Goal: Transaction & Acquisition: Purchase product/service

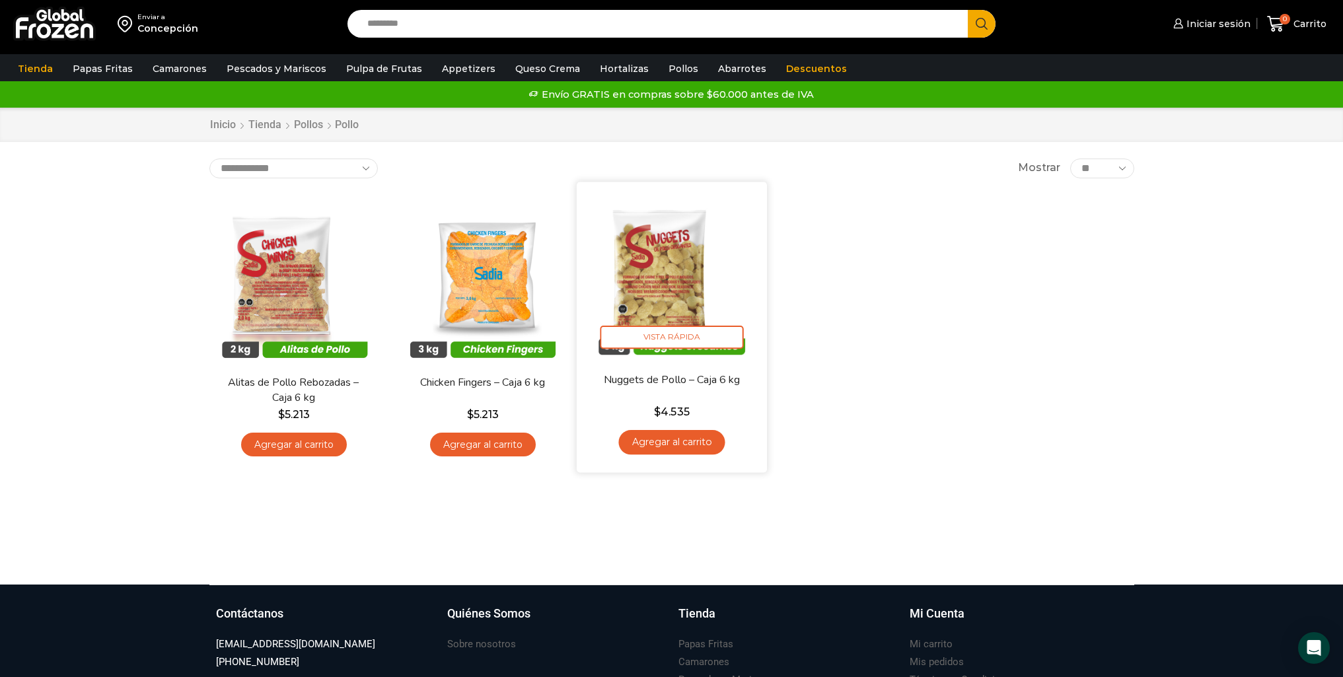
click at [630, 385] on link "Nuggets de Pollo – Caja 6 kg" at bounding box center [671, 379] width 153 height 15
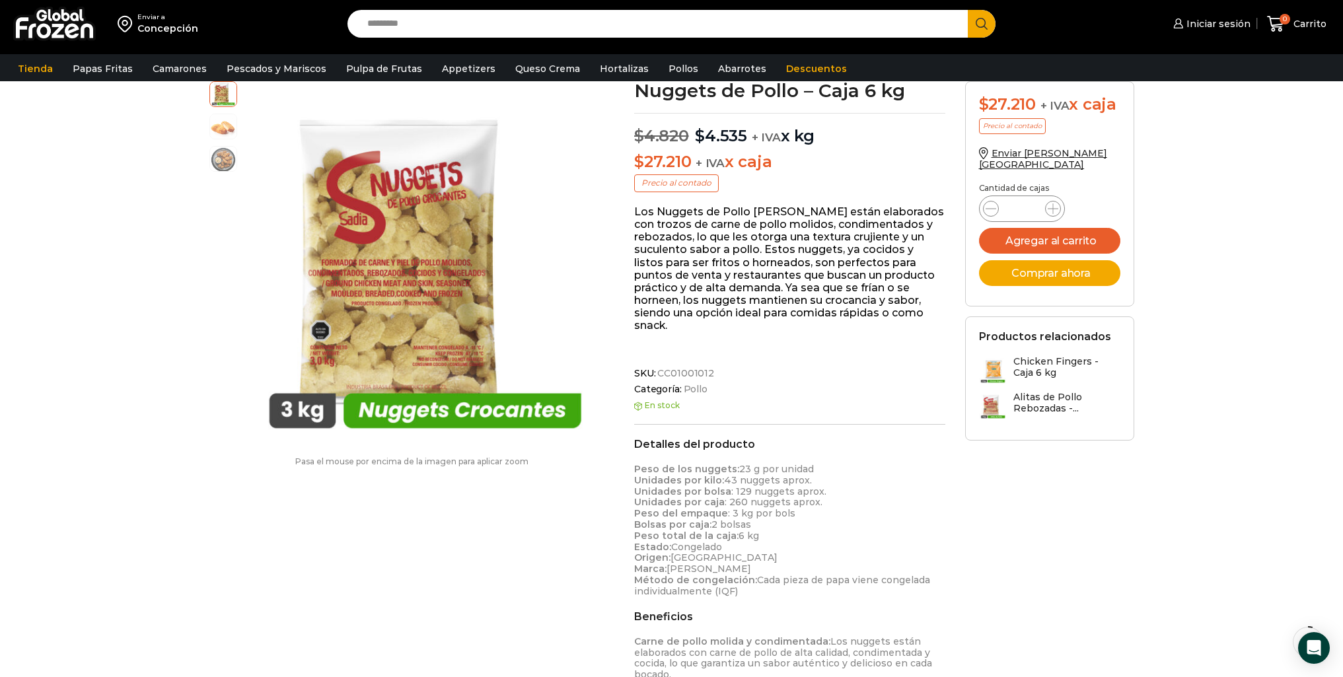
scroll to position [67, 0]
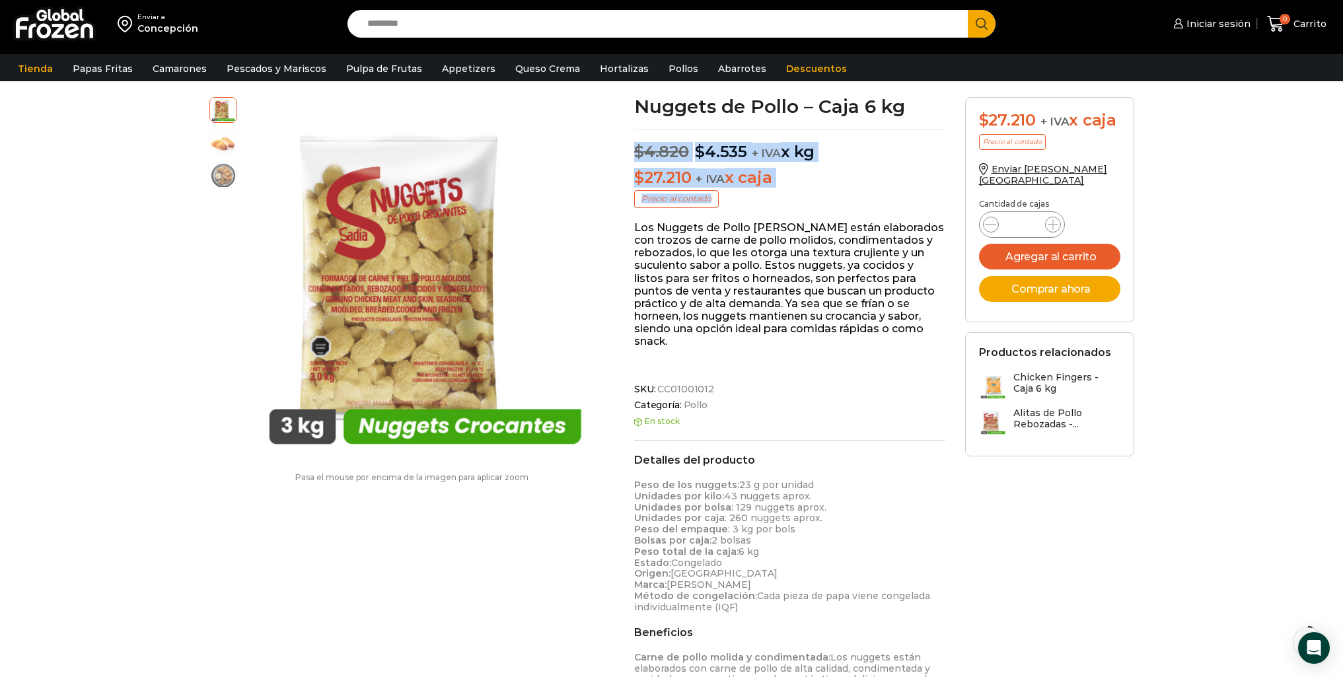
drag, startPoint x: 794, startPoint y: 205, endPoint x: 637, endPoint y: 149, distance: 167.0
click at [637, 149] on div "Nuggets de Pollo – Caja 6 kg $ 4.820 Original price was: $4.820. $ 4.535 Curren…" at bounding box center [789, 556] width 331 height 918
click at [796, 213] on div "Nuggets de Pollo – Caja 6 kg $ 4.820 Original price was: $4.820. $ 4.535 Curren…" at bounding box center [789, 556] width 331 height 918
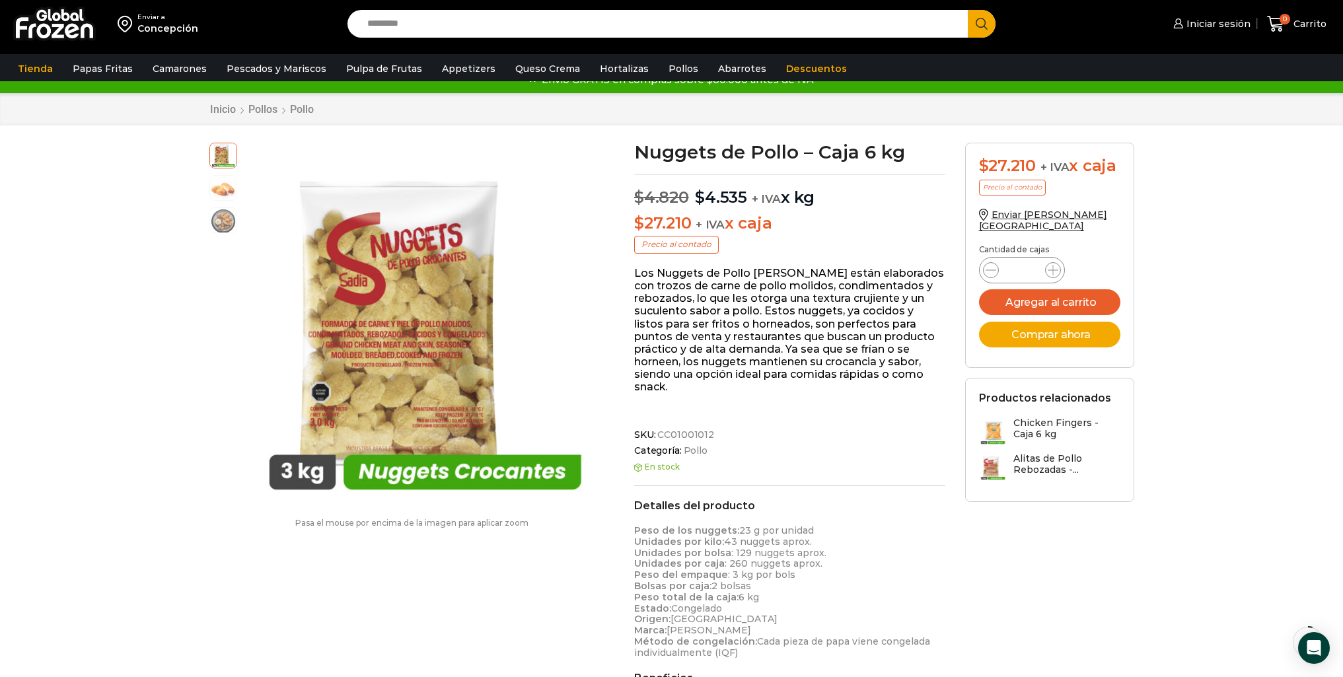
scroll to position [0, 0]
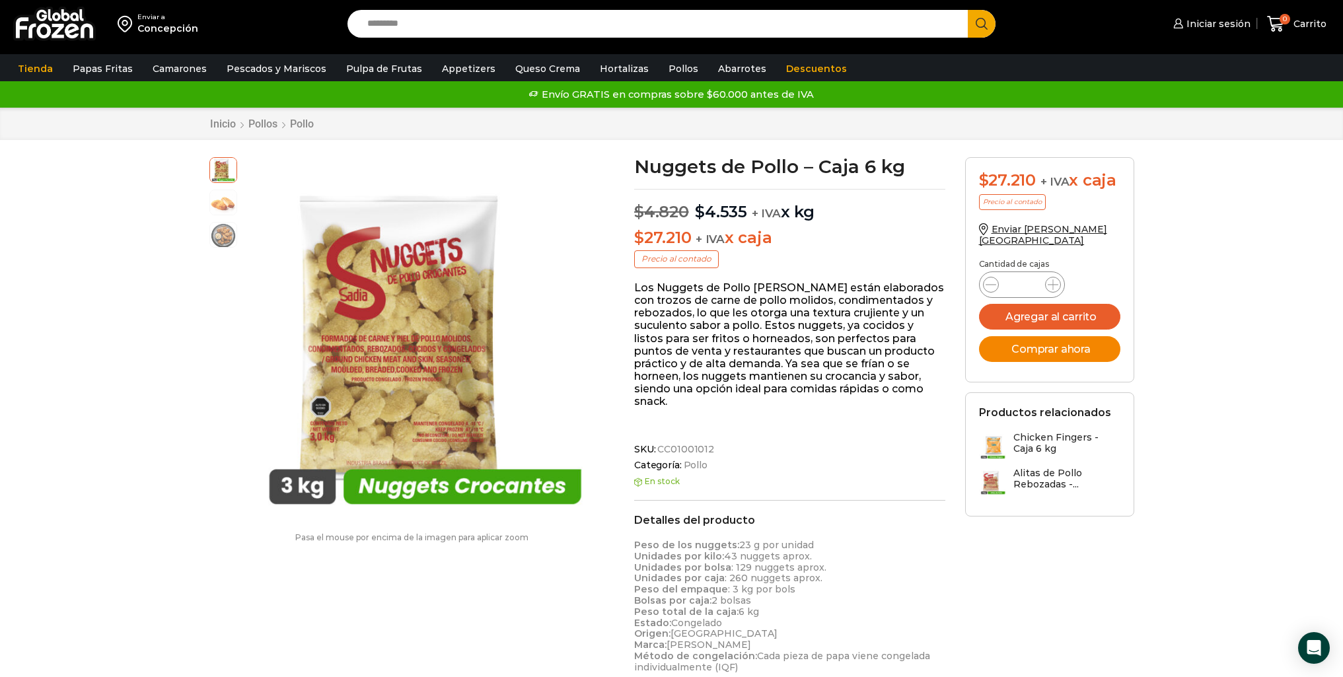
click at [1058, 340] on button "Comprar ahora" at bounding box center [1049, 349] width 141 height 26
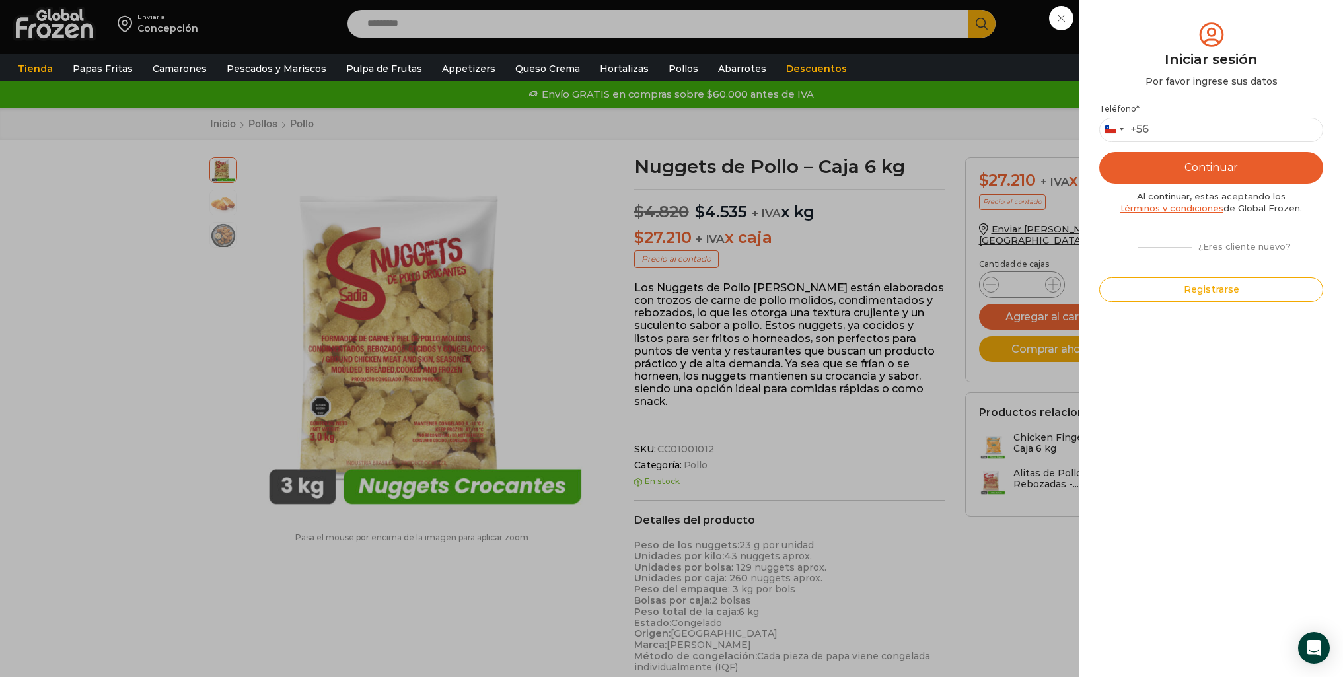
drag, startPoint x: 1179, startPoint y: 288, endPoint x: 970, endPoint y: 241, distance: 214.0
click at [1170, 37] on div "Iniciar sesión Mi cuenta Login Register Iniciar sesión Por favor ingrese sus da…" at bounding box center [1210, 24] width 81 height 26
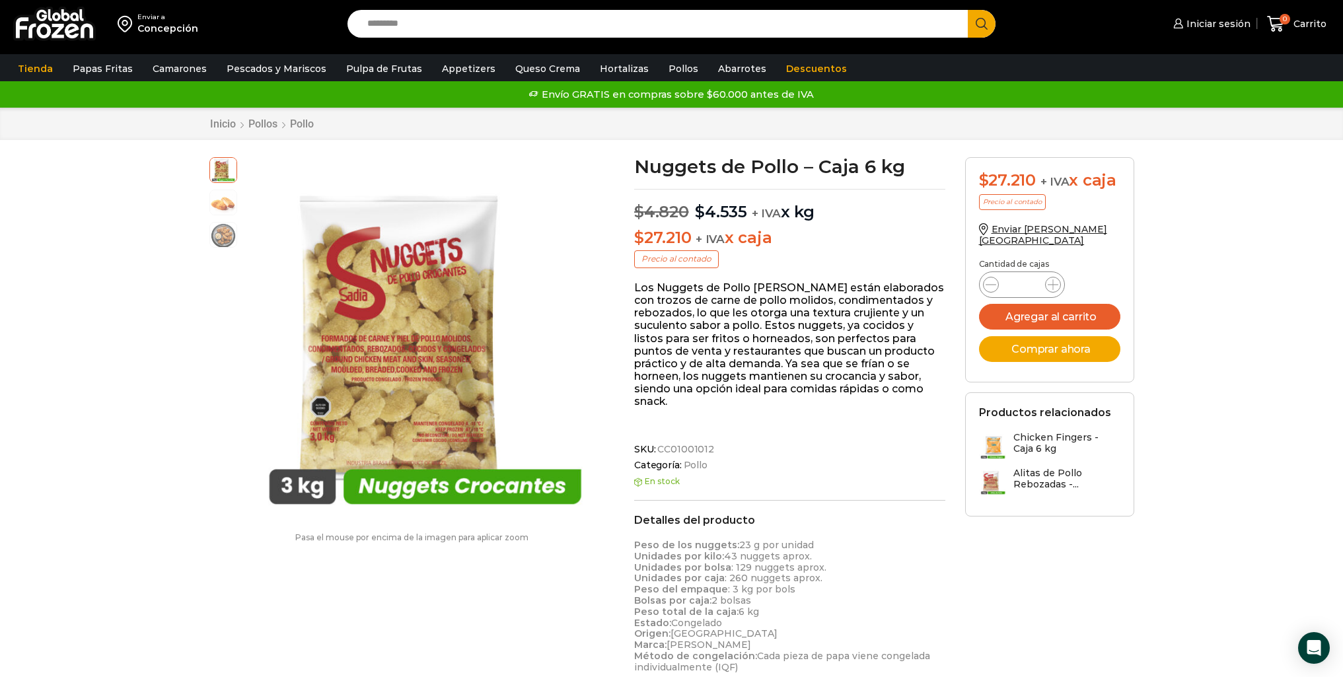
click at [969, 240] on form "$ 27.210 + IVA x caja Precio al contado Enviar a Concepción Cantidad de cajas N…" at bounding box center [1049, 269] width 169 height 225
click at [814, 161] on h1 "Nuggets de Pollo – Caja 6 kg" at bounding box center [789, 166] width 311 height 18
